Goal: Find specific page/section: Find specific page/section

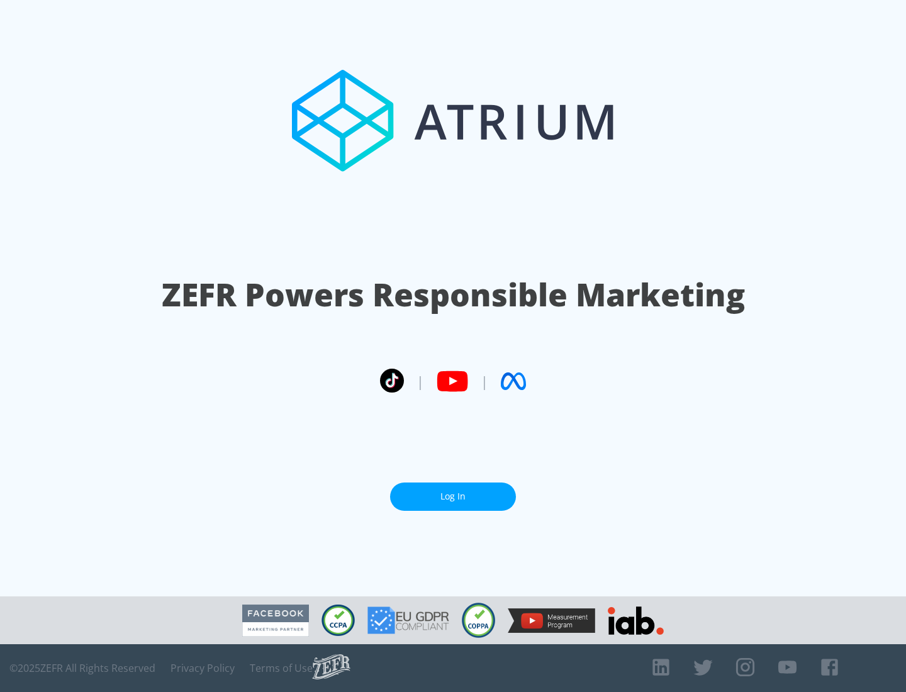
click at [453, 492] on link "Log In" at bounding box center [453, 497] width 126 height 28
